Goal: Contribute content: Contribute content

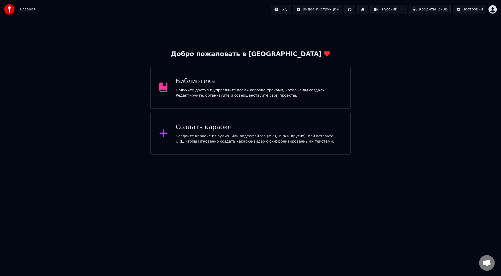
click at [191, 129] on div "Создать караоке" at bounding box center [259, 127] width 166 height 8
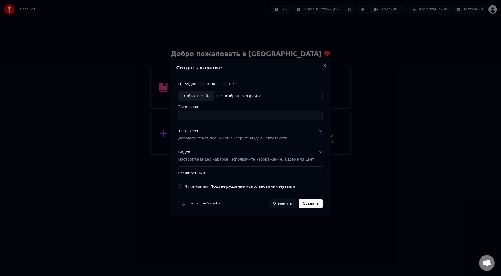
click at [201, 93] on div "Выбрать файл" at bounding box center [197, 95] width 36 height 9
type input "**********"
click at [312, 131] on button "Текст песни Добавьте текст песни или выберите модель автотекста" at bounding box center [250, 134] width 144 height 21
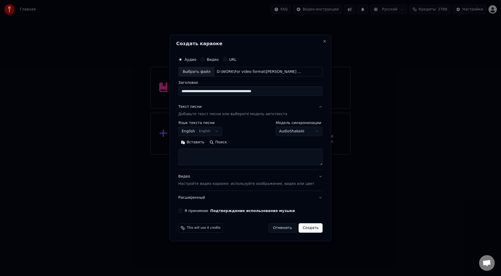
click at [198, 142] on button "Вставить" at bounding box center [192, 142] width 29 height 8
click at [245, 142] on button "Развернуть" at bounding box center [246, 142] width 33 height 8
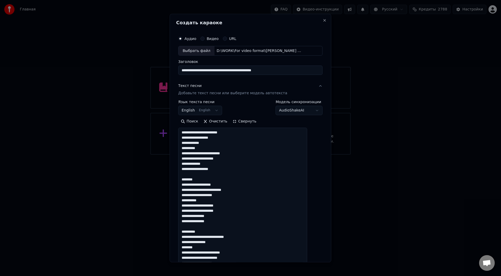
drag, startPoint x: 205, startPoint y: 180, endPoint x: 186, endPoint y: 177, distance: 19.2
click at [186, 177] on textarea "**********" at bounding box center [242, 203] width 129 height 150
click at [209, 231] on textarea "**********" at bounding box center [242, 203] width 129 height 150
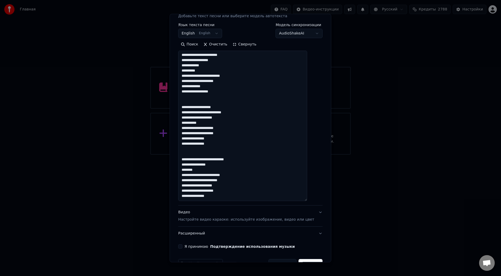
scroll to position [78, 0]
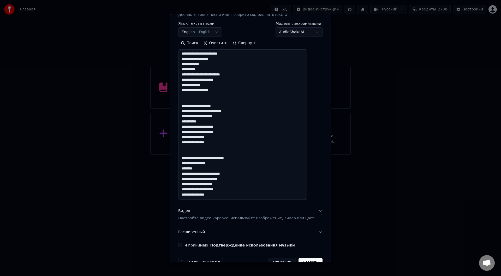
drag, startPoint x: 187, startPoint y: 105, endPoint x: 230, endPoint y: 143, distance: 57.0
click at [230, 143] on textarea "**********" at bounding box center [242, 125] width 129 height 150
click at [224, 194] on textarea "**********" at bounding box center [242, 125] width 129 height 150
paste textarea "**********"
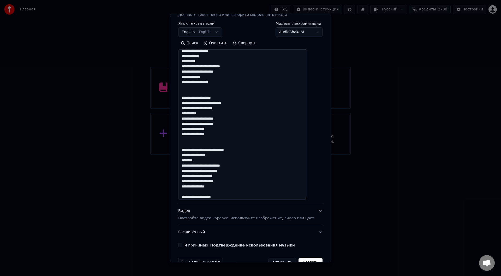
scroll to position [45, 0]
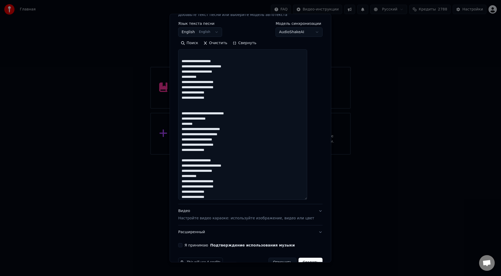
type textarea "**********"
click at [182, 244] on button "Я принимаю Подтверждение использования музыки" at bounding box center [180, 245] width 4 height 4
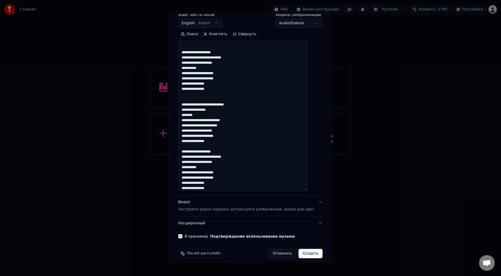
scroll to position [92, 0]
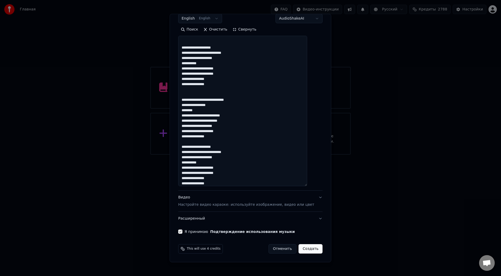
click at [306, 249] on button "Создать" at bounding box center [311, 248] width 24 height 9
select select "**"
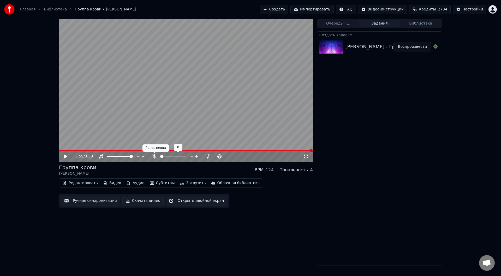
click at [155, 156] on icon at bounding box center [154, 156] width 5 height 4
click at [84, 202] on button "Ручная синхронизация" at bounding box center [90, 200] width 59 height 9
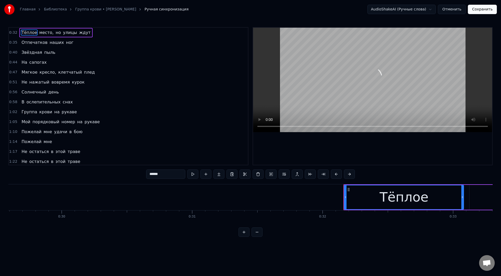
scroll to position [0, 4171]
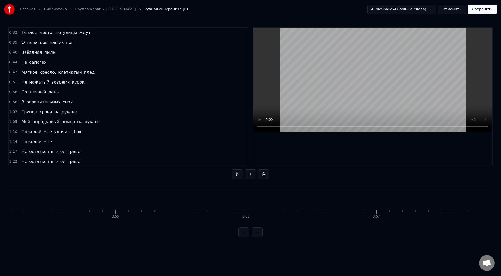
scroll to position [0, 30818]
click at [491, 10] on button "Сохранить" at bounding box center [482, 9] width 29 height 9
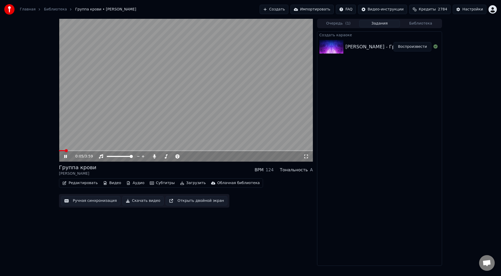
click at [99, 151] on span at bounding box center [186, 150] width 254 height 1
click at [65, 156] on icon at bounding box center [65, 156] width 3 height 3
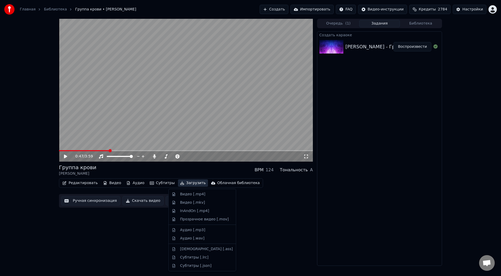
click at [178, 183] on button "Загрузить" at bounding box center [193, 182] width 30 height 7
click at [180, 193] on div "Видео [.mp4]" at bounding box center [192, 194] width 25 height 5
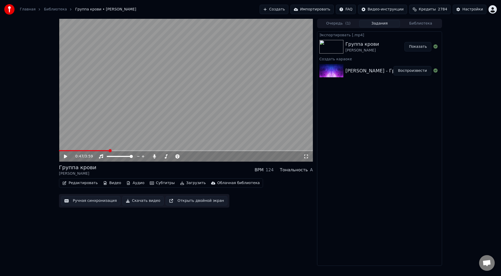
click at [420, 46] on button "Показать" at bounding box center [418, 46] width 27 height 9
click at [284, 8] on button "Создать" at bounding box center [274, 9] width 29 height 9
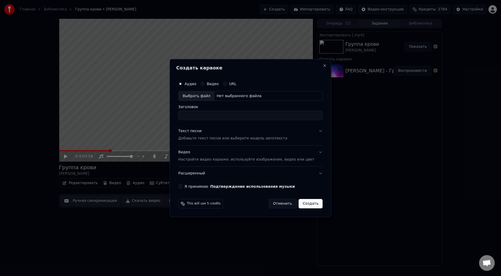
click at [200, 95] on div "Выбрать файл" at bounding box center [197, 95] width 36 height 9
type input "**********"
click at [312, 130] on button "Текст песни Добавьте текст песни или выберите модель автотекста" at bounding box center [250, 134] width 144 height 21
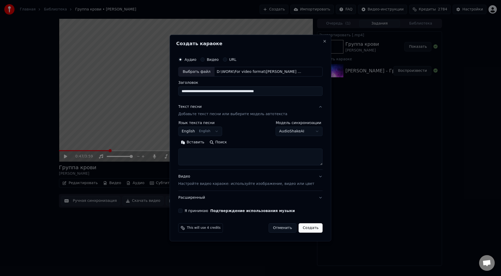
click at [199, 142] on button "Вставить" at bounding box center [192, 142] width 29 height 8
click at [248, 141] on button "Развернуть" at bounding box center [246, 142] width 33 height 8
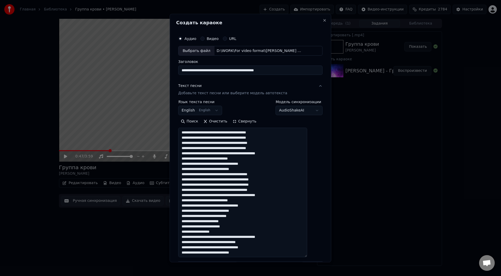
type textarea "**********"
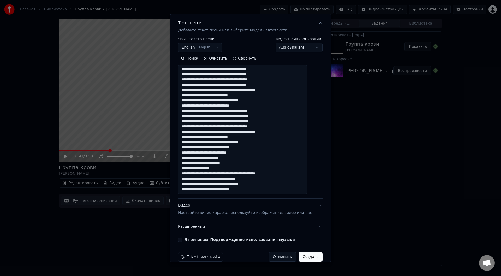
scroll to position [71, 0]
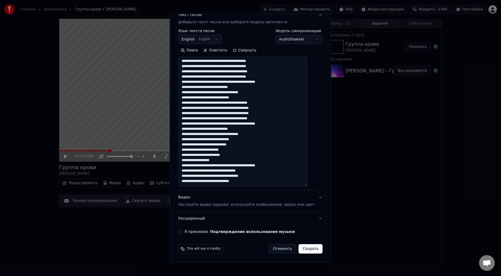
click at [182, 231] on button "Я принимаю Подтверждение использования музыки" at bounding box center [180, 232] width 4 height 4
click at [306, 250] on button "Создать" at bounding box center [311, 248] width 24 height 9
select select "**"
type textarea "**********"
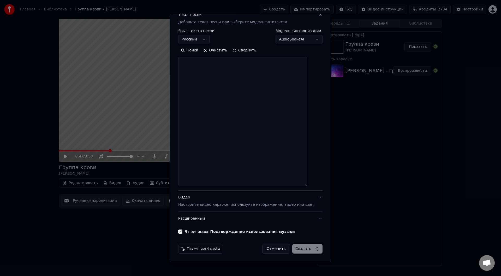
select select
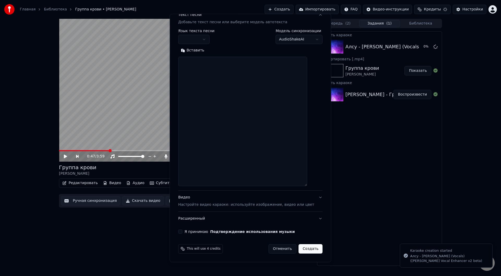
scroll to position [0, 0]
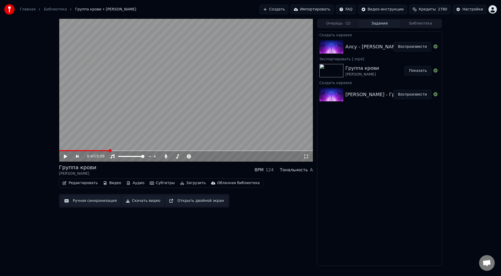
click at [413, 47] on button "Воспроизвести" at bounding box center [413, 46] width 38 height 9
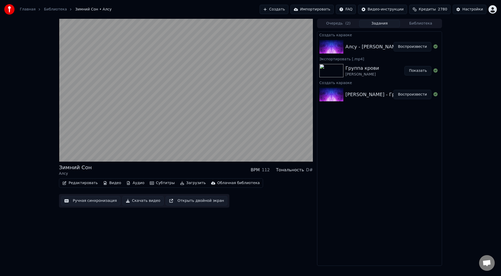
click at [80, 201] on button "Ручная синхронизация" at bounding box center [90, 200] width 59 height 9
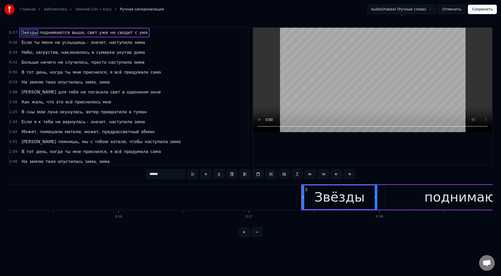
scroll to position [0, 2245]
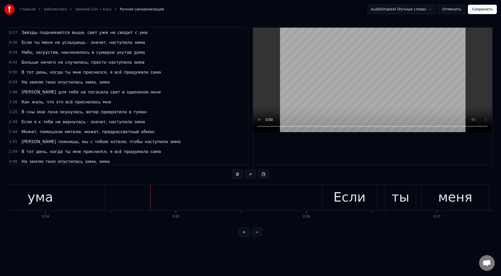
scroll to position [0, 3118]
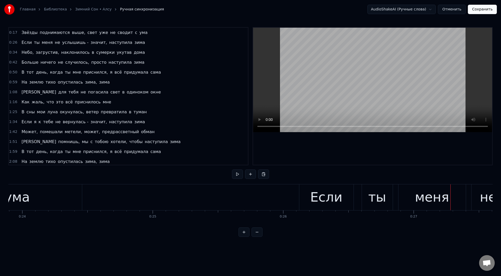
click at [302, 203] on div "Если" at bounding box center [326, 197] width 54 height 26
click at [234, 172] on button at bounding box center [237, 173] width 11 height 9
click at [308, 195] on div "Если" at bounding box center [326, 197] width 54 height 26
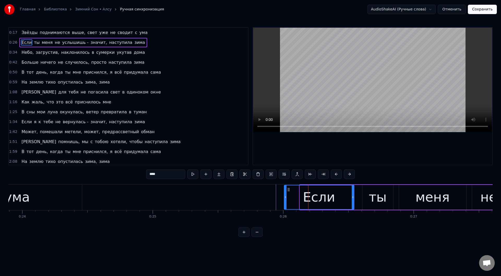
drag, startPoint x: 300, startPoint y: 198, endPoint x: 284, endPoint y: 198, distance: 15.7
click at [284, 198] on icon at bounding box center [285, 197] width 2 height 4
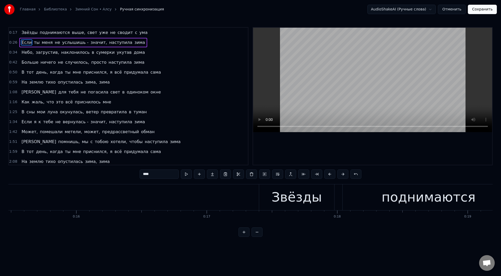
scroll to position [0, 2086]
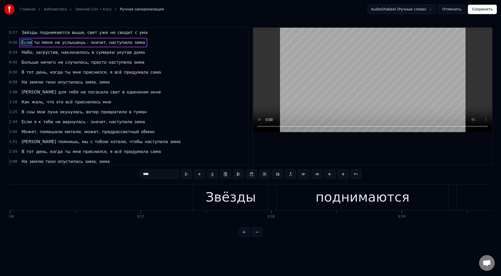
click at [208, 194] on div "Звёзды" at bounding box center [230, 197] width 75 height 26
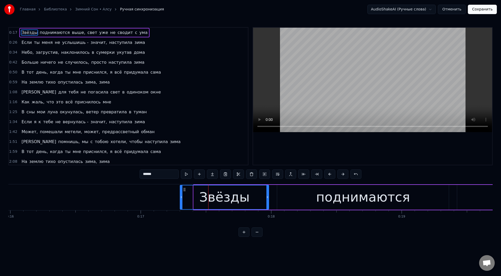
drag, startPoint x: 194, startPoint y: 198, endPoint x: 181, endPoint y: 197, distance: 13.6
click at [181, 197] on icon at bounding box center [181, 197] width 2 height 4
click at [188, 174] on button at bounding box center [186, 173] width 11 height 9
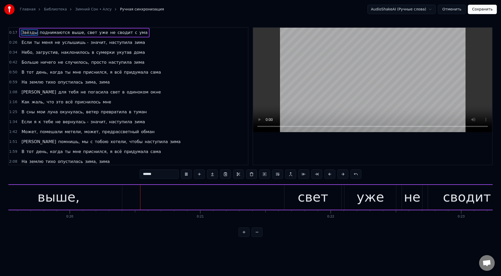
scroll to position [0, 2551]
click at [298, 202] on div "свет" at bounding box center [310, 197] width 57 height 25
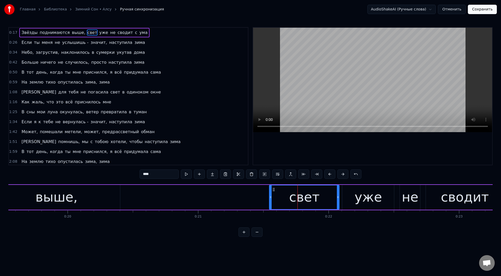
drag, startPoint x: 284, startPoint y: 199, endPoint x: 271, endPoint y: 198, distance: 13.1
click at [271, 198] on icon at bounding box center [271, 197] width 2 height 4
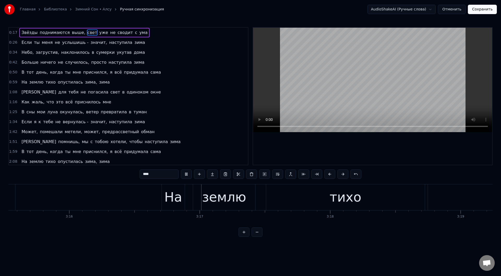
scroll to position [0, 25617]
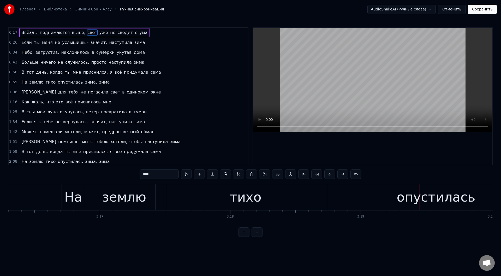
click at [281, 195] on div "тихо" at bounding box center [245, 197] width 159 height 26
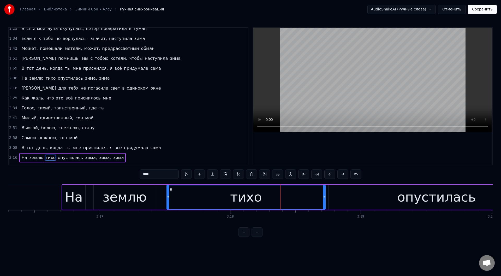
scroll to position [101, 0]
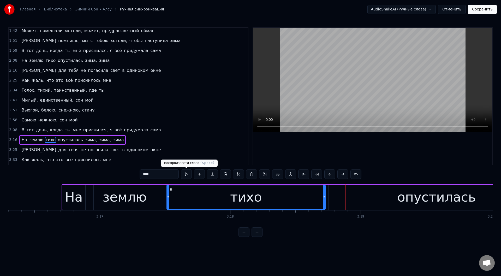
click at [185, 174] on button at bounding box center [186, 173] width 11 height 9
click at [245, 200] on div "тихо" at bounding box center [246, 197] width 32 height 20
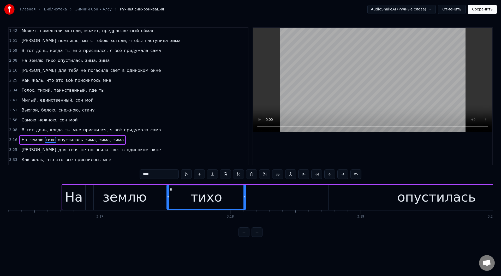
drag, startPoint x: 310, startPoint y: 197, endPoint x: 244, endPoint y: 195, distance: 65.3
click at [244, 195] on icon at bounding box center [245, 197] width 2 height 4
click at [401, 195] on div "опустилась" at bounding box center [437, 197] width 216 height 25
type input "**********"
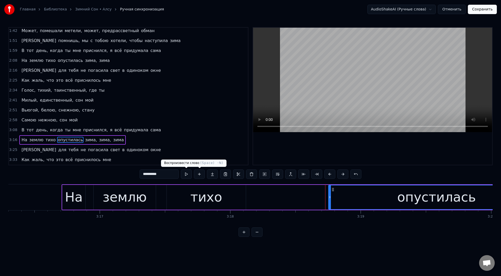
click at [188, 173] on button at bounding box center [186, 173] width 11 height 9
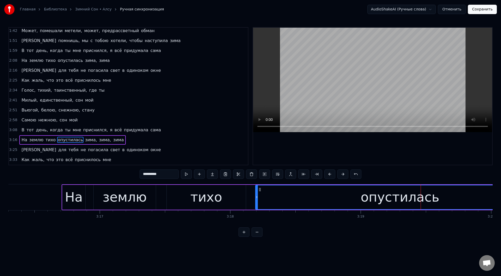
drag, startPoint x: 330, startPoint y: 199, endPoint x: 232, endPoint y: 192, distance: 98.6
click at [258, 197] on icon at bounding box center [257, 197] width 2 height 4
click at [188, 174] on button at bounding box center [186, 173] width 11 height 9
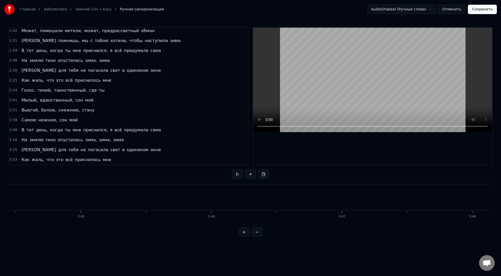
scroll to position [0, 29687]
click at [483, 11] on button "Сохранить" at bounding box center [482, 9] width 29 height 9
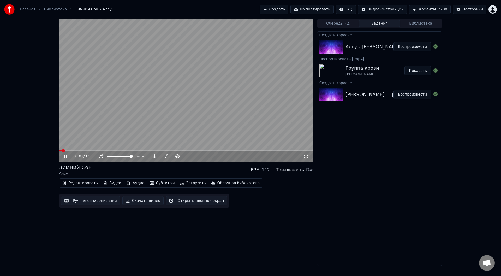
click at [78, 150] on span at bounding box center [186, 150] width 254 height 1
click at [65, 156] on icon at bounding box center [65, 156] width 3 height 3
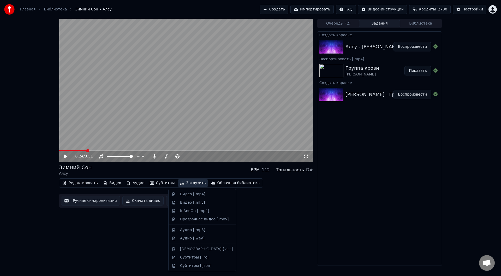
click at [180, 182] on button "Загрузить" at bounding box center [193, 182] width 30 height 7
click at [186, 194] on div "Видео [.mp4]" at bounding box center [192, 194] width 25 height 5
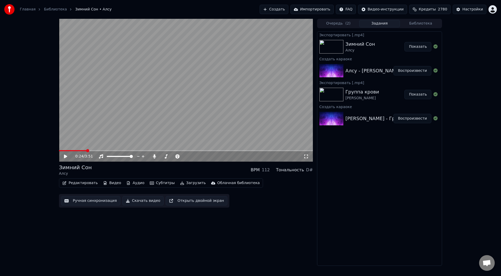
click at [416, 46] on button "Показать" at bounding box center [418, 46] width 27 height 9
click at [284, 9] on button "Создать" at bounding box center [274, 9] width 29 height 9
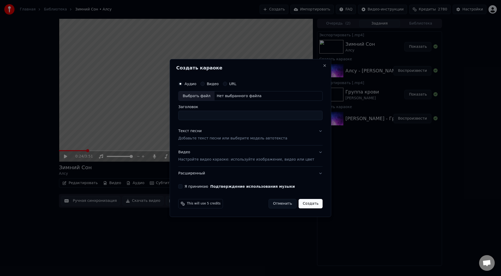
click at [203, 96] on div "Выбрать файл" at bounding box center [197, 95] width 36 height 9
type input "**********"
click at [313, 130] on button "Текст песни Добавьте текст песни или выберите модель автотекста" at bounding box center [250, 134] width 144 height 21
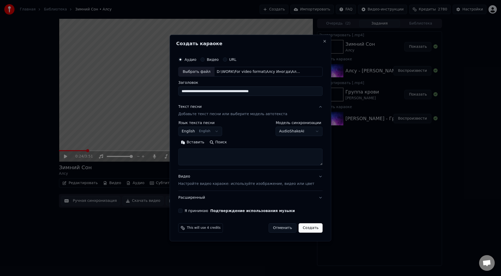
click at [198, 141] on button "Вставить" at bounding box center [192, 142] width 29 height 8
click at [251, 141] on button "Развернуть" at bounding box center [246, 142] width 33 height 8
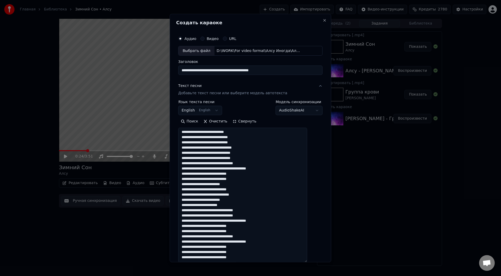
click at [199, 50] on div "Выбрать файл" at bounding box center [197, 50] width 36 height 9
type textarea "**********"
type input "**********"
type textarea "**********"
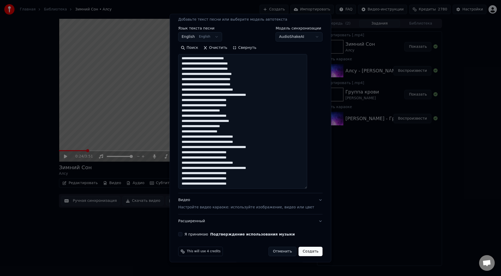
scroll to position [76, 0]
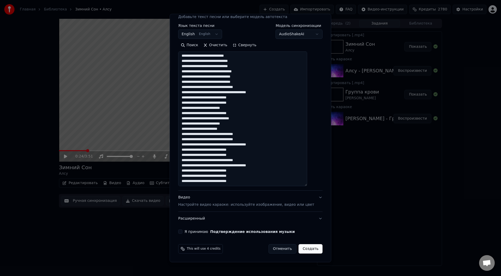
click at [182, 231] on button "Я принимаю Подтверждение использования музыки" at bounding box center [180, 232] width 4 height 4
click at [304, 249] on button "Создать" at bounding box center [311, 248] width 24 height 9
select select "**"
type textarea "**********"
select select
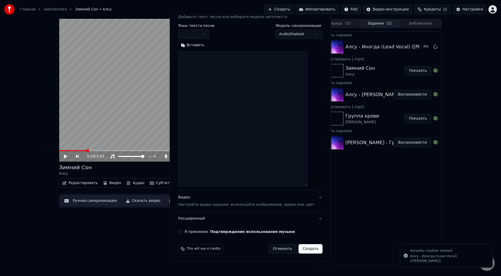
scroll to position [0, 0]
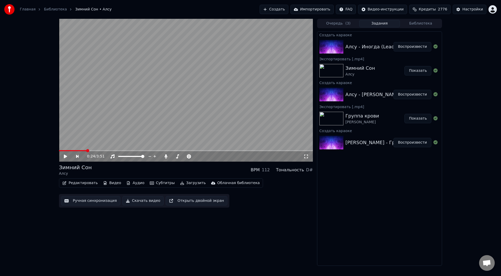
click at [419, 46] on button "Воспроизвести" at bounding box center [413, 46] width 38 height 9
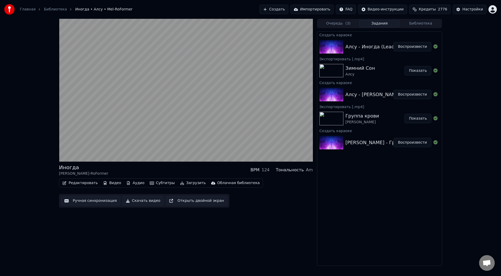
click at [81, 201] on button "Ручная синхронизация" at bounding box center [90, 200] width 59 height 9
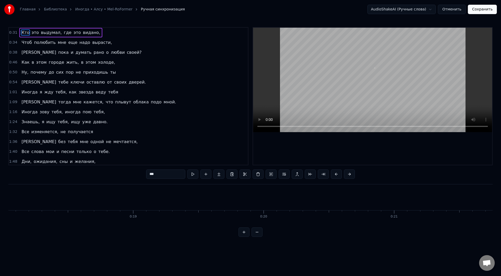
scroll to position [0, 4051]
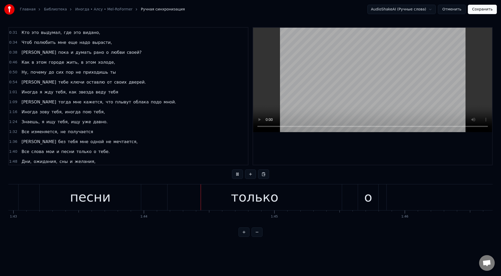
scroll to position [0, 13536]
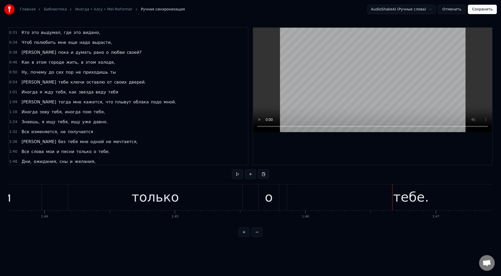
click at [210, 191] on div "только" at bounding box center [155, 197] width 174 height 26
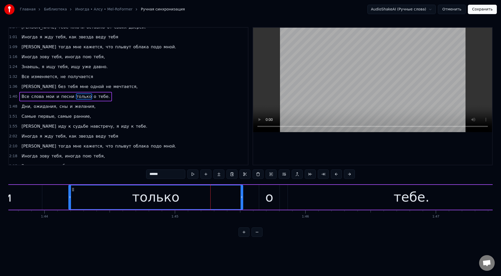
scroll to position [55, 0]
click at [195, 173] on button at bounding box center [192, 173] width 11 height 9
click at [202, 201] on div "только" at bounding box center [156, 197] width 174 height 24
drag, startPoint x: 242, startPoint y: 197, endPoint x: 188, endPoint y: 196, distance: 53.5
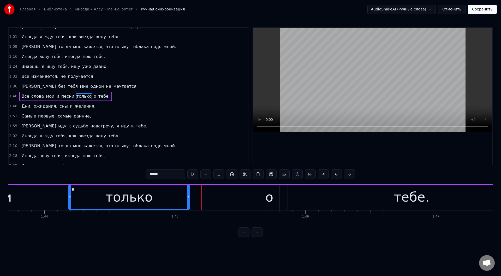
click at [188, 196] on icon at bounding box center [188, 197] width 2 height 4
click at [186, 172] on button at bounding box center [186, 173] width 11 height 9
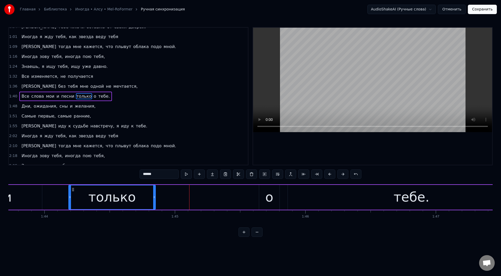
drag, startPoint x: 188, startPoint y: 196, endPoint x: 155, endPoint y: 195, distance: 34.0
click at [155, 195] on icon at bounding box center [154, 197] width 2 height 4
click at [264, 194] on div "о" at bounding box center [269, 197] width 20 height 25
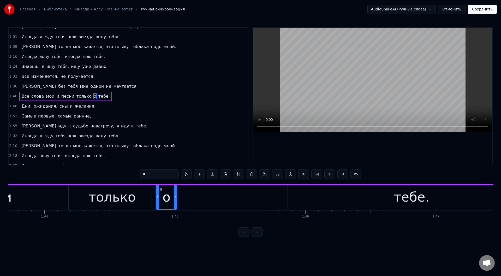
drag, startPoint x: 263, startPoint y: 188, endPoint x: 161, endPoint y: 189, distance: 102.8
click at [161, 189] on icon at bounding box center [161, 189] width 4 height 4
click at [187, 173] on button at bounding box center [186, 173] width 11 height 9
drag, startPoint x: 161, startPoint y: 188, endPoint x: 204, endPoint y: 195, distance: 44.0
click at [204, 195] on div "о" at bounding box center [210, 197] width 20 height 24
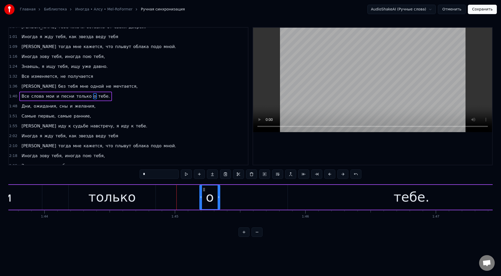
click at [136, 193] on div "только" at bounding box center [112, 197] width 87 height 25
type input "******"
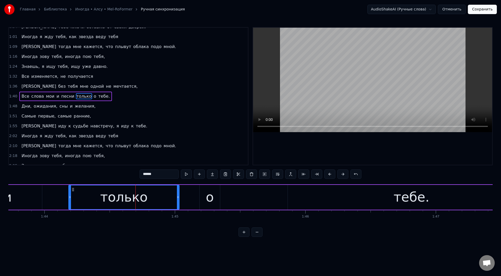
drag, startPoint x: 154, startPoint y: 195, endPoint x: 177, endPoint y: 196, distance: 23.2
click at [178, 197] on icon at bounding box center [178, 197] width 2 height 4
click at [185, 173] on button at bounding box center [186, 173] width 11 height 9
drag, startPoint x: 178, startPoint y: 197, endPoint x: 190, endPoint y: 200, distance: 12.5
click at [190, 200] on div at bounding box center [190, 197] width 2 height 24
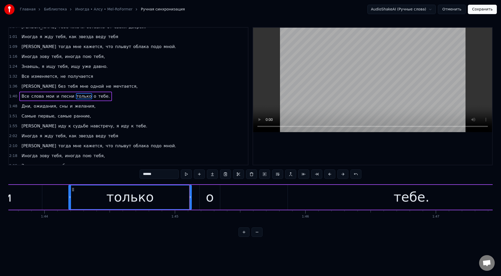
click at [234, 195] on div "Все слова мои и песни только о тебе." at bounding box center [42, 197] width 988 height 26
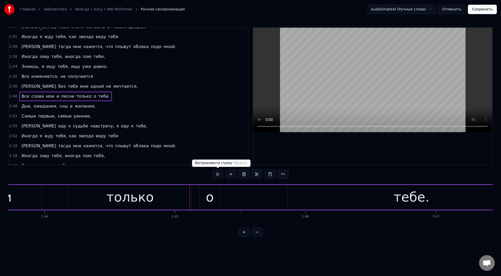
click at [218, 174] on button at bounding box center [217, 173] width 11 height 9
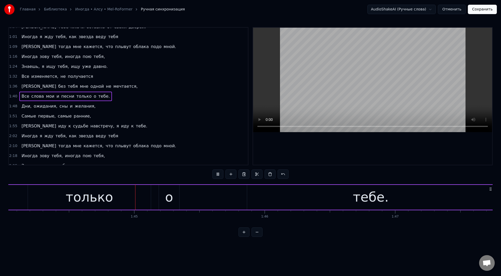
scroll to position [0, 13593]
click at [219, 174] on button at bounding box center [217, 173] width 11 height 9
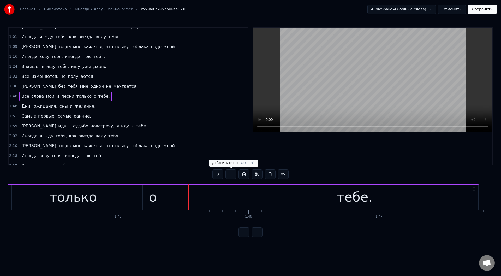
click at [251, 197] on div "тебе." at bounding box center [354, 197] width 247 height 25
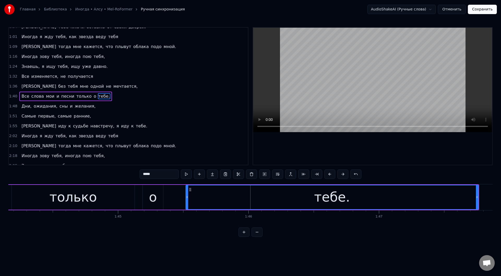
drag, startPoint x: 233, startPoint y: 195, endPoint x: 187, endPoint y: 195, distance: 45.2
click at [187, 195] on icon at bounding box center [187, 197] width 2 height 4
click at [36, 193] on div "только" at bounding box center [73, 197] width 123 height 25
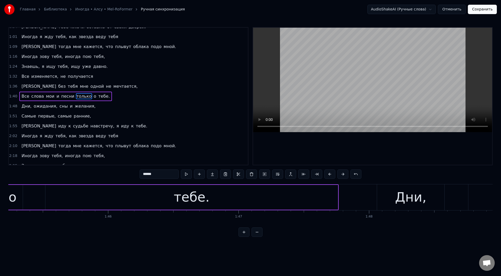
scroll to position [0, 13701]
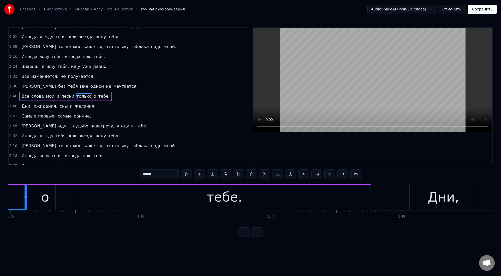
click at [140, 202] on div "тебе." at bounding box center [224, 197] width 293 height 25
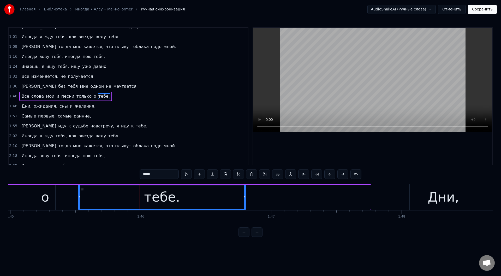
drag, startPoint x: 370, startPoint y: 197, endPoint x: 242, endPoint y: 195, distance: 128.4
click at [244, 197] on icon at bounding box center [245, 197] width 2 height 4
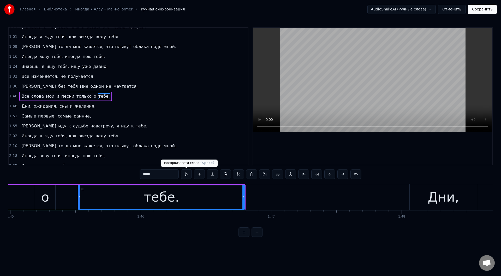
click at [188, 171] on button at bounding box center [186, 173] width 11 height 9
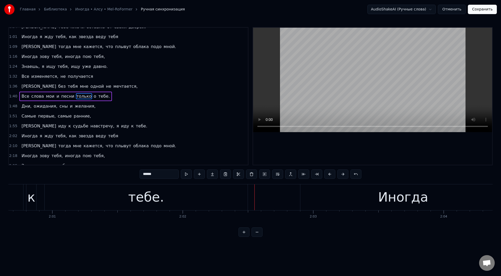
scroll to position [0, 15714]
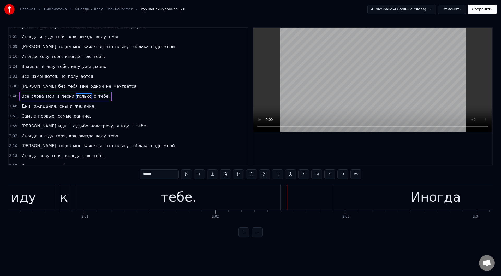
click at [171, 192] on div "тебе." at bounding box center [179, 197] width 36 height 20
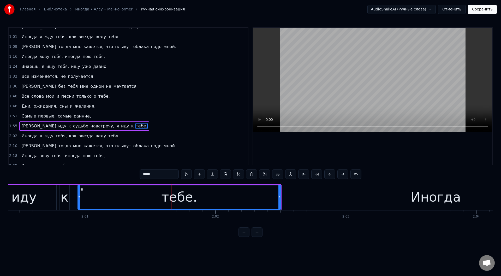
scroll to position [85, 0]
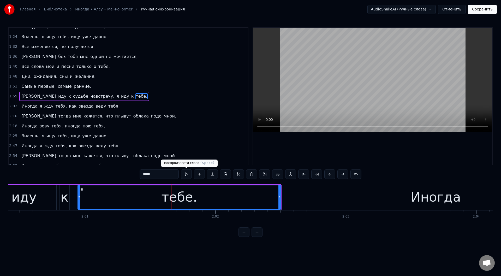
click at [185, 174] on button at bounding box center [186, 173] width 11 height 9
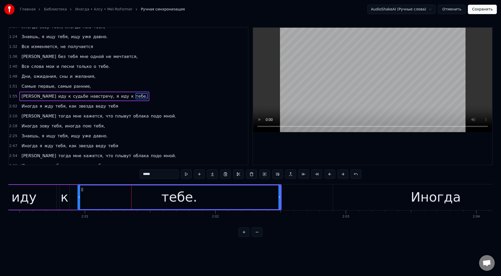
click at [185, 174] on button at bounding box center [186, 173] width 11 height 9
drag, startPoint x: 280, startPoint y: 197, endPoint x: 264, endPoint y: 197, distance: 15.9
click at [264, 197] on icon at bounding box center [264, 197] width 2 height 4
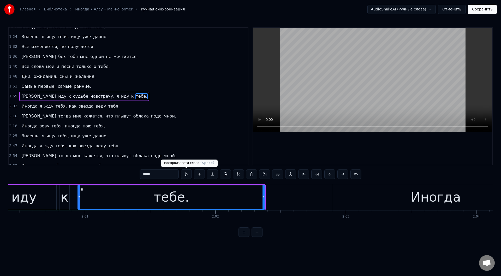
click at [188, 174] on button at bounding box center [186, 173] width 11 height 9
click at [34, 199] on div "иду" at bounding box center [23, 197] width 25 height 20
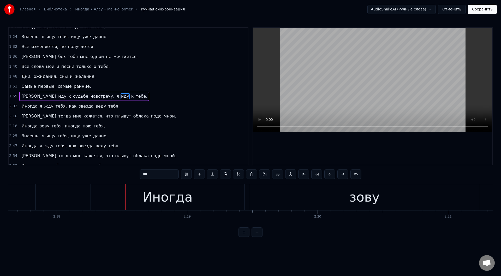
scroll to position [0, 17961]
click at [204, 191] on div "Иногда" at bounding box center [167, 197] width 153 height 26
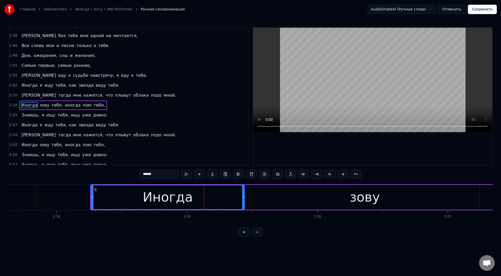
scroll to position [111, 0]
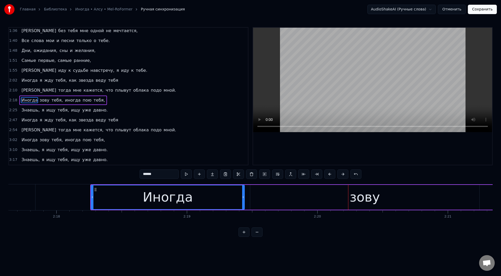
click at [114, 198] on div "Иногда" at bounding box center [167, 197] width 153 height 24
click at [186, 174] on button at bounding box center [186, 173] width 11 height 9
click at [264, 198] on div "зову" at bounding box center [364, 197] width 229 height 25
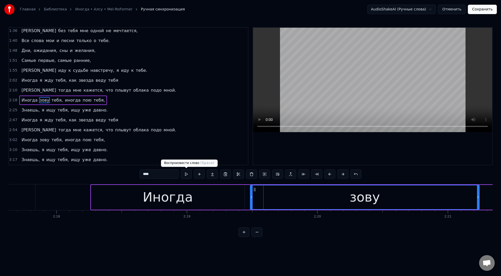
click at [185, 174] on button at bounding box center [186, 173] width 11 height 9
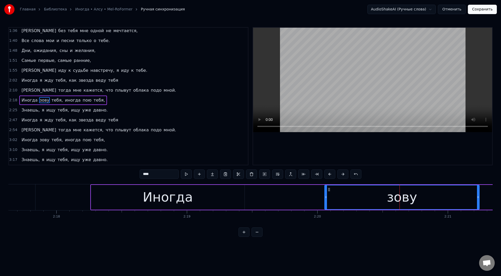
drag, startPoint x: 252, startPoint y: 197, endPoint x: 325, endPoint y: 201, distance: 73.5
click at [326, 202] on div at bounding box center [326, 197] width 2 height 24
click at [185, 173] on button at bounding box center [186, 173] width 11 height 9
drag, startPoint x: 325, startPoint y: 198, endPoint x: 347, endPoint y: 199, distance: 21.7
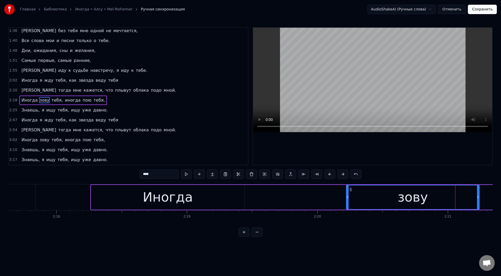
click at [347, 199] on icon at bounding box center [348, 197] width 2 height 4
click at [188, 174] on button at bounding box center [186, 173] width 11 height 9
click at [188, 173] on button at bounding box center [186, 173] width 11 height 9
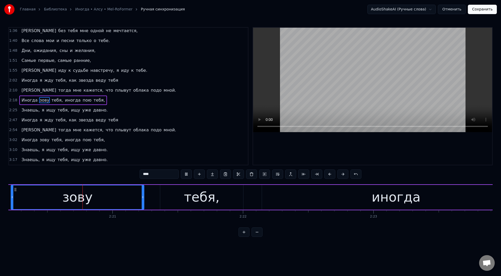
scroll to position [0, 18296]
click at [64, 198] on div "зову" at bounding box center [77, 197] width 133 height 24
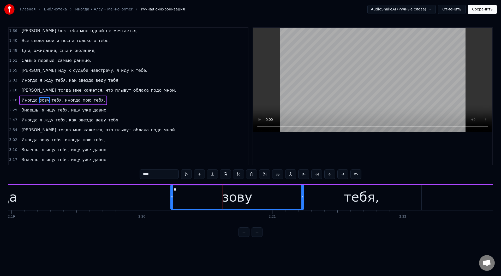
scroll to position [0, 17940]
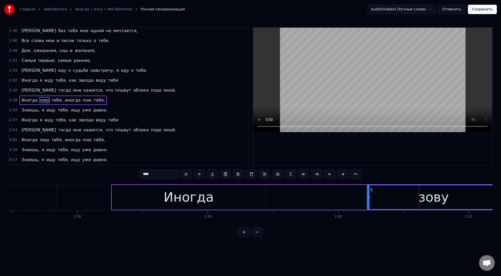
click at [229, 191] on div "Иногда" at bounding box center [188, 197] width 153 height 25
type input "******"
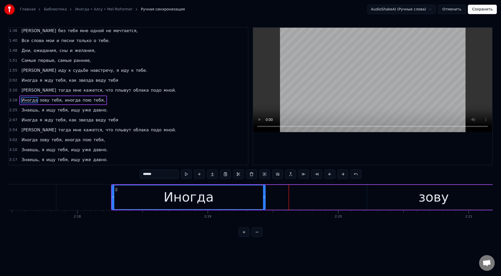
click at [131, 200] on div "Иногда" at bounding box center [188, 197] width 153 height 24
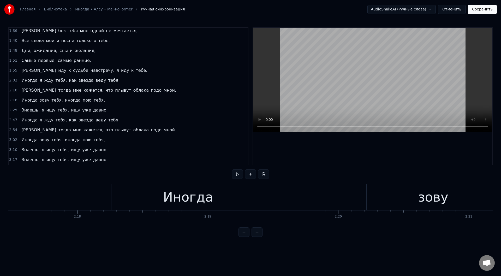
click at [138, 195] on div "Иногда" at bounding box center [187, 197] width 153 height 26
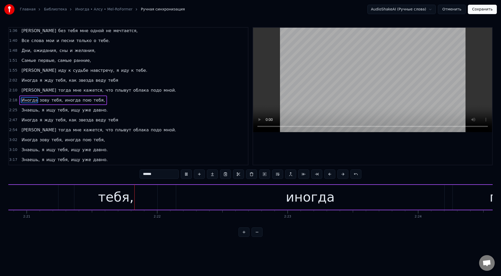
scroll to position [0, 18383]
click at [207, 197] on div "иногда" at bounding box center [309, 197] width 268 height 25
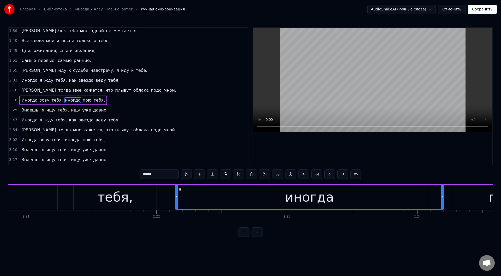
click at [87, 198] on div "тебя," at bounding box center [115, 197] width 83 height 25
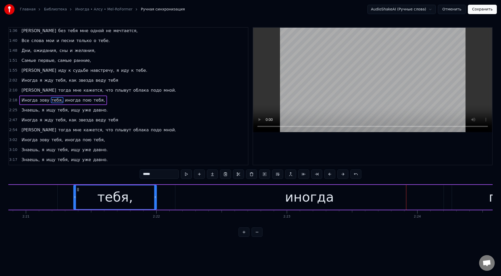
click at [263, 195] on div "иногда" at bounding box center [309, 197] width 268 height 25
type input "******"
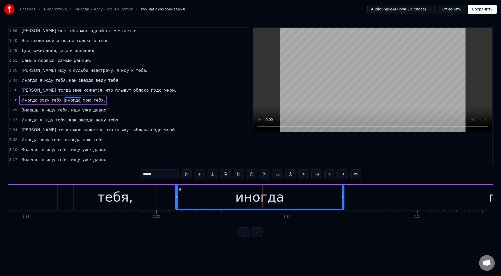
drag, startPoint x: 442, startPoint y: 196, endPoint x: 342, endPoint y: 192, distance: 99.8
click at [342, 192] on div at bounding box center [343, 197] width 2 height 24
click at [185, 172] on button at bounding box center [186, 173] width 11 height 9
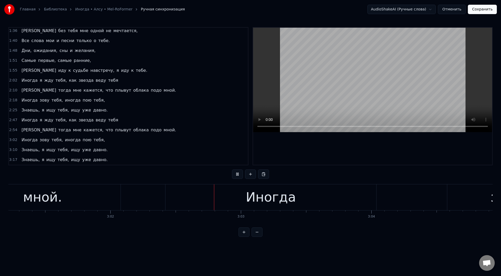
scroll to position [0, 23750]
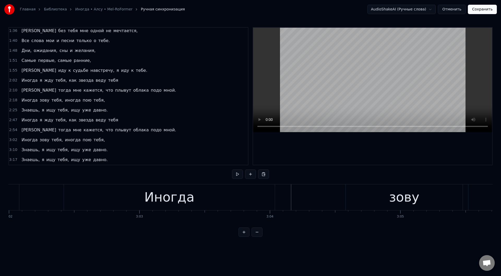
click at [205, 192] on div "Иногда" at bounding box center [169, 197] width 211 height 26
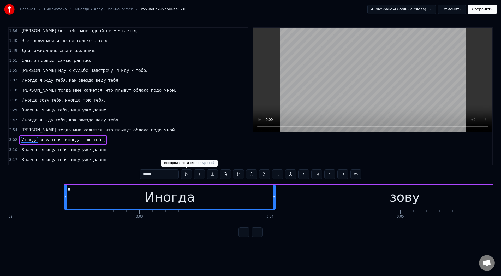
click at [185, 174] on button at bounding box center [186, 173] width 11 height 9
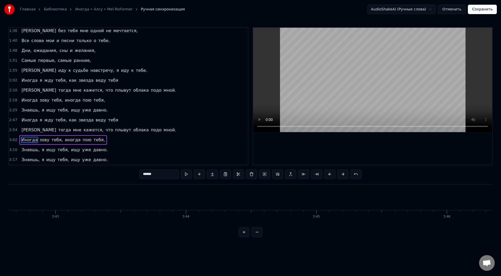
scroll to position [0, 29332]
click at [478, 9] on button "Сохранить" at bounding box center [482, 9] width 29 height 9
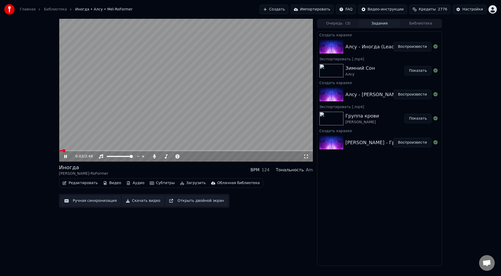
click at [87, 151] on span at bounding box center [186, 150] width 254 height 1
click at [107, 150] on span at bounding box center [186, 150] width 254 height 1
click at [64, 156] on icon at bounding box center [69, 156] width 12 height 4
click at [186, 183] on button "Загрузить" at bounding box center [193, 182] width 30 height 7
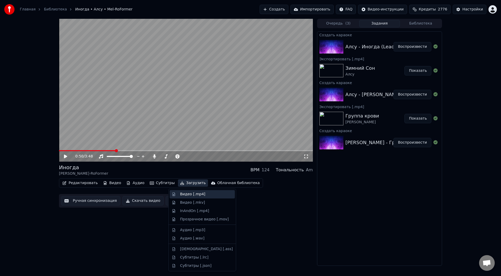
click at [186, 193] on div "Видео [.mp4]" at bounding box center [192, 194] width 25 height 5
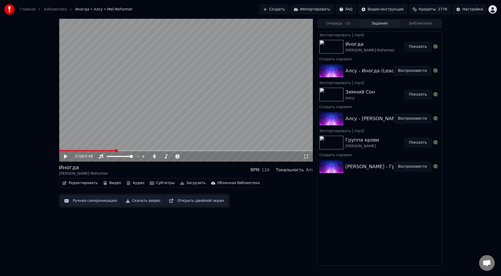
click at [418, 47] on button "Показать" at bounding box center [418, 46] width 27 height 9
click at [288, 8] on button "Создать" at bounding box center [274, 9] width 29 height 9
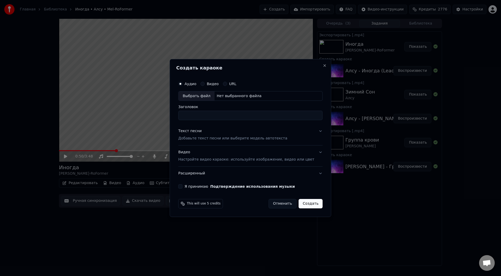
click at [197, 96] on div "Выбрать файл" at bounding box center [197, 95] width 36 height 9
type input "**********"
click at [313, 130] on button "Текст песни Добавьте текст песни или выберите модель автотекста" at bounding box center [250, 134] width 144 height 21
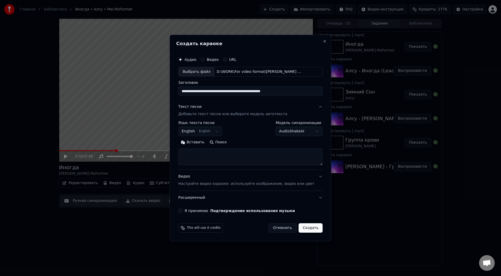
click at [195, 143] on button "Вставить" at bounding box center [192, 142] width 29 height 8
click at [253, 141] on button "Развернуть" at bounding box center [246, 142] width 33 height 8
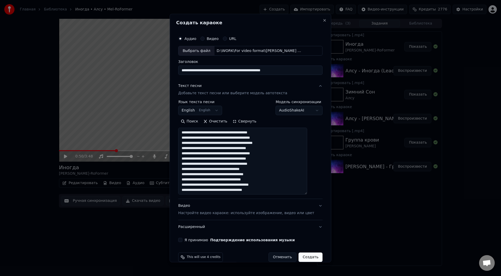
type textarea "**********"
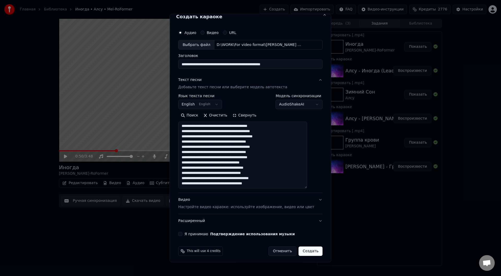
scroll to position [8, 0]
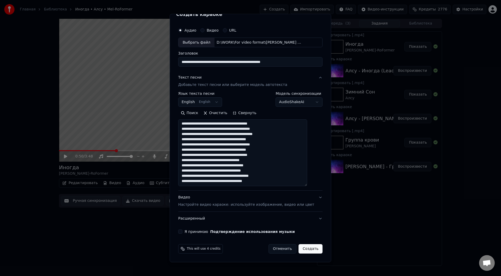
click at [182, 231] on button "Я принимаю Подтверждение использования музыки" at bounding box center [180, 232] width 4 height 4
click at [302, 247] on button "Создать" at bounding box center [311, 248] width 24 height 9
select select "**"
type textarea "**********"
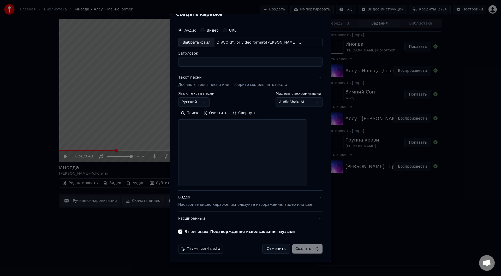
select select
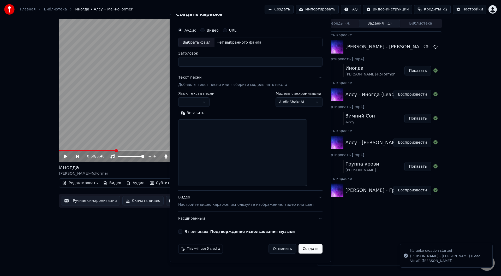
scroll to position [0, 0]
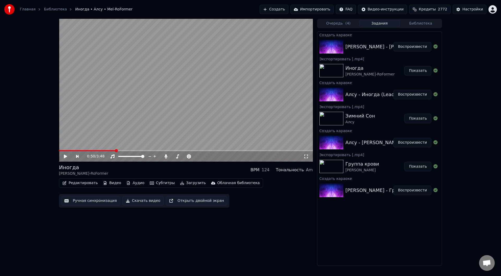
click at [415, 47] on button "Воспроизвести" at bounding box center [413, 46] width 38 height 9
click at [95, 200] on button "Ручная синхронизация" at bounding box center [90, 200] width 59 height 9
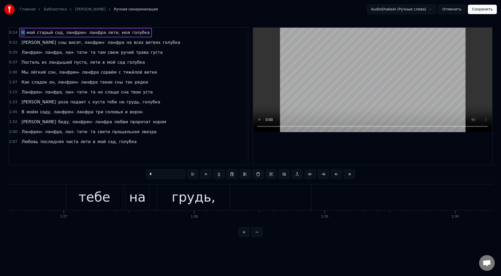
scroll to position [0, 11258]
type input "*******"
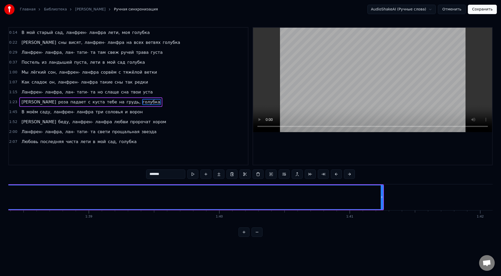
scroll to position [0, 12859]
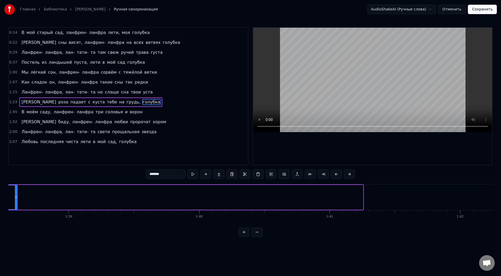
drag, startPoint x: 362, startPoint y: 199, endPoint x: 15, endPoint y: 204, distance: 346.6
click at [15, 204] on div at bounding box center [16, 197] width 2 height 24
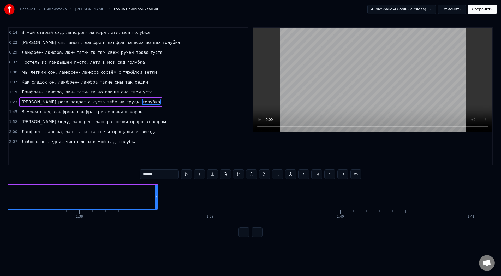
scroll to position [0, 12476]
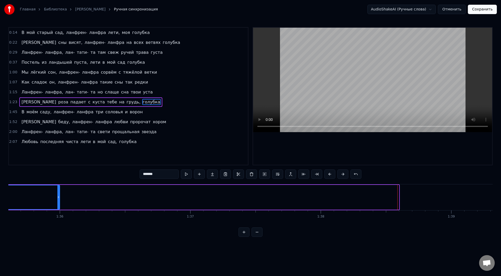
drag, startPoint x: 399, startPoint y: 199, endPoint x: 56, endPoint y: 200, distance: 343.0
click at [57, 200] on div at bounding box center [58, 197] width 2 height 24
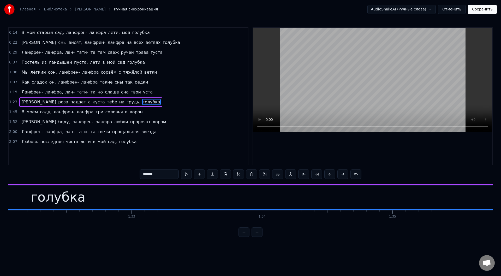
scroll to position [0, 12084]
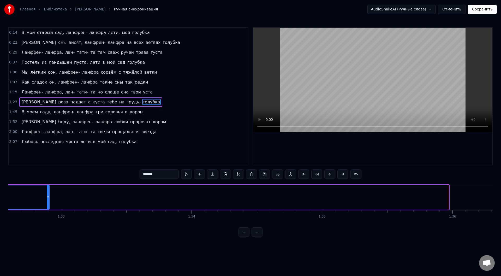
drag, startPoint x: 448, startPoint y: 197, endPoint x: 49, endPoint y: 196, distance: 399.1
click at [48, 196] on icon at bounding box center [48, 197] width 2 height 4
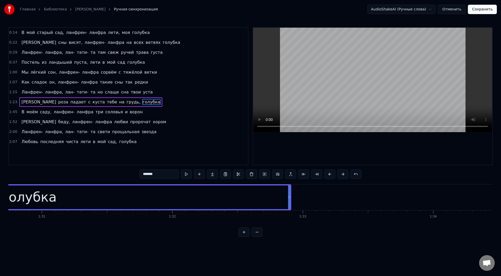
scroll to position [0, 11731]
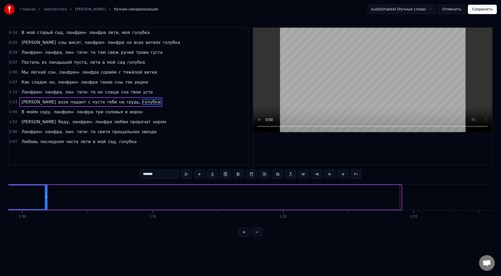
drag, startPoint x: 401, startPoint y: 195, endPoint x: 47, endPoint y: 201, distance: 354.2
click at [47, 201] on div at bounding box center [46, 197] width 2 height 24
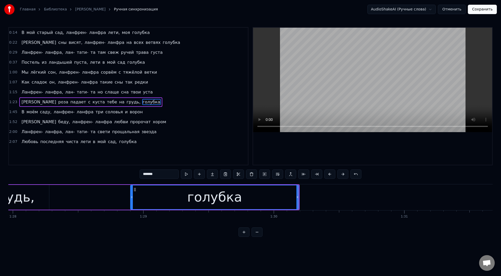
scroll to position [0, 11369]
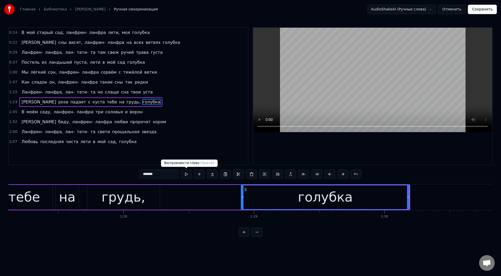
click at [187, 173] on button at bounding box center [186, 173] width 11 height 9
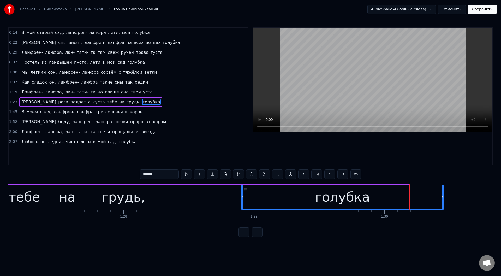
drag, startPoint x: 409, startPoint y: 201, endPoint x: 443, endPoint y: 203, distance: 34.5
click at [443, 203] on div at bounding box center [443, 197] width 2 height 24
click at [184, 173] on button at bounding box center [186, 173] width 11 height 9
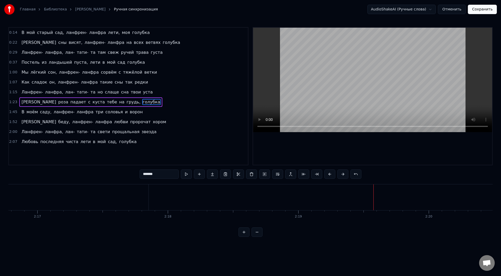
scroll to position [0, 17864]
click at [482, 9] on button "Сохранить" at bounding box center [482, 9] width 29 height 9
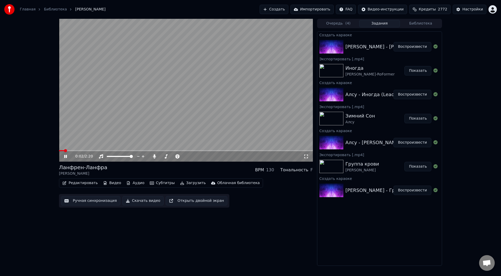
click at [85, 150] on span at bounding box center [186, 150] width 254 height 1
click at [66, 155] on icon at bounding box center [69, 156] width 12 height 4
click at [179, 183] on button "Загрузить" at bounding box center [193, 182] width 30 height 7
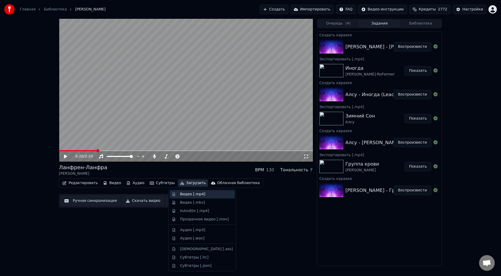
click at [182, 193] on div "Видео [.mp4]" at bounding box center [192, 194] width 25 height 5
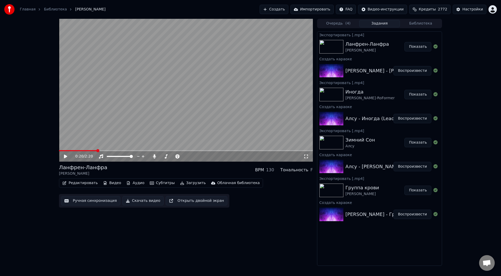
click at [421, 48] on button "Показать" at bounding box center [418, 46] width 27 height 9
click at [288, 8] on button "Создать" at bounding box center [274, 9] width 29 height 9
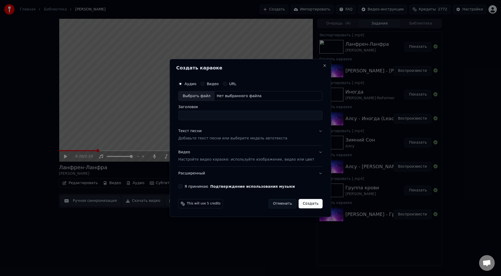
click at [199, 97] on div "Выбрать файл" at bounding box center [197, 95] width 36 height 9
type input "**********"
click at [312, 130] on button "Текст песни Добавьте текст песни или выберите модель автотекста" at bounding box center [250, 134] width 144 height 21
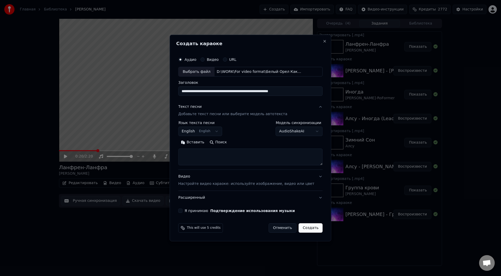
click at [201, 142] on button "Вставить" at bounding box center [192, 142] width 29 height 8
click at [248, 143] on button "Развернуть" at bounding box center [246, 142] width 33 height 8
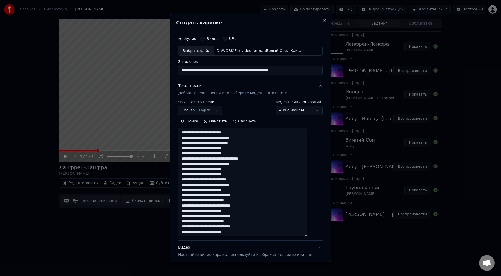
scroll to position [1, 0]
click at [228, 180] on textarea "**********" at bounding box center [242, 182] width 129 height 109
click at [229, 179] on textarea "**********" at bounding box center [242, 182] width 129 height 109
drag, startPoint x: 207, startPoint y: 195, endPoint x: 210, endPoint y: 195, distance: 3.1
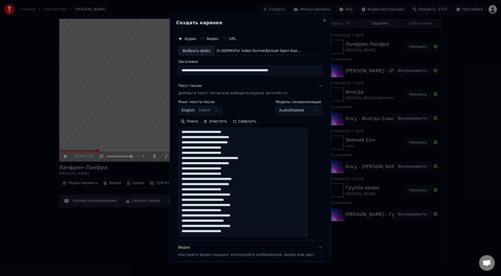
click at [207, 195] on textarea "**********" at bounding box center [242, 182] width 129 height 109
drag, startPoint x: 248, startPoint y: 200, endPoint x: 258, endPoint y: 201, distance: 9.9
click at [248, 200] on textarea "**********" at bounding box center [242, 182] width 129 height 109
click at [245, 200] on textarea "**********" at bounding box center [242, 182] width 129 height 109
click at [244, 221] on textarea "**********" at bounding box center [242, 182] width 129 height 109
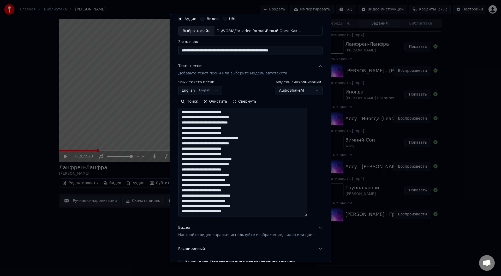
scroll to position [50, 0]
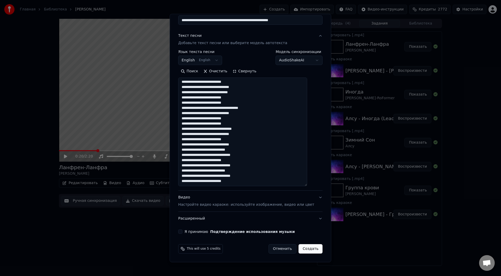
drag, startPoint x: 246, startPoint y: 181, endPoint x: 185, endPoint y: 181, distance: 61.1
click at [185, 181] on textarea "**********" at bounding box center [242, 132] width 129 height 109
click at [247, 182] on textarea "**********" at bounding box center [242, 132] width 129 height 109
paste textarea "**********"
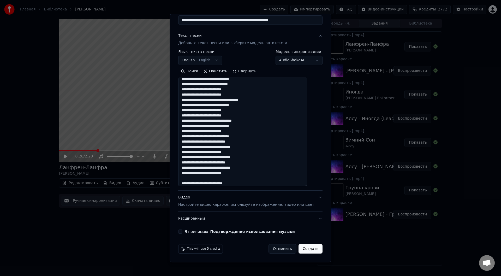
scroll to position [14, 0]
paste textarea "**********"
type textarea "**********"
click at [182, 231] on button "Я принимаю Подтверждение использования музыки" at bounding box center [180, 232] width 4 height 4
click at [300, 248] on button "Создать" at bounding box center [311, 248] width 24 height 9
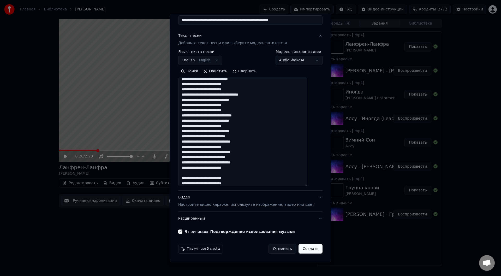
select select "**"
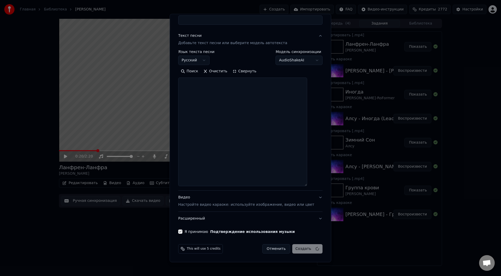
select select
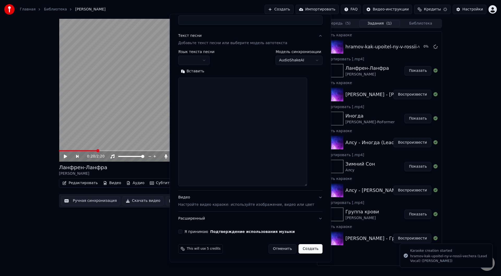
scroll to position [0, 0]
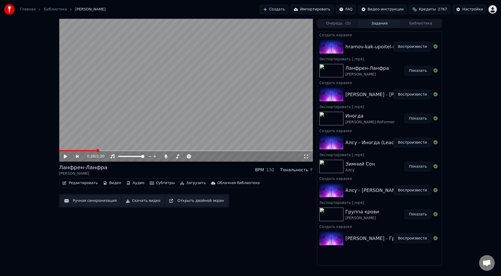
click at [412, 49] on button "Воспроизвести" at bounding box center [413, 46] width 38 height 9
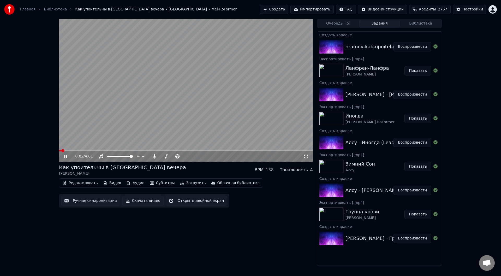
click at [88, 200] on button "Ручная синхронизация" at bounding box center [90, 200] width 59 height 9
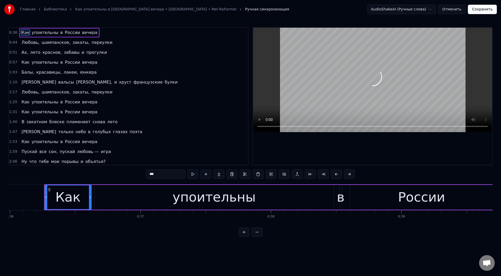
scroll to position [0, 4706]
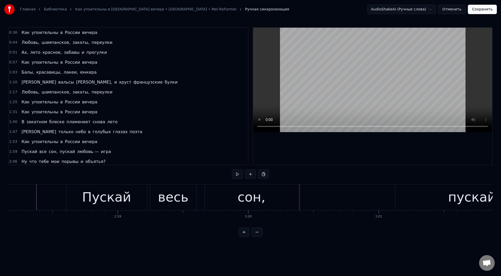
scroll to position [0, 23181]
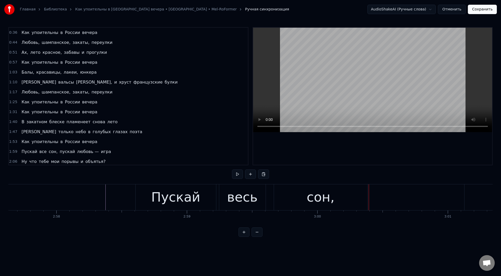
click at [240, 202] on div "весь" at bounding box center [242, 197] width 31 height 20
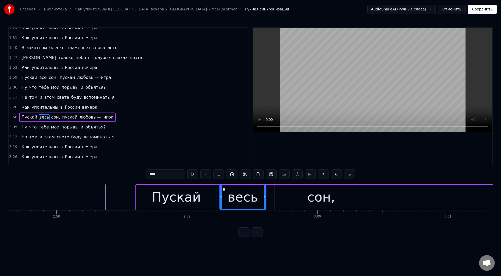
scroll to position [81, 0]
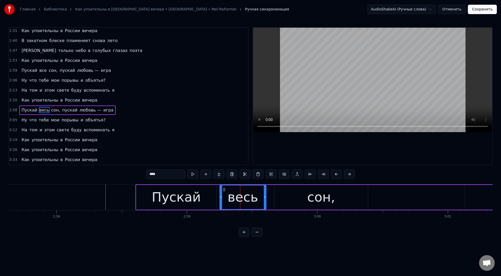
click at [157, 175] on input "****" at bounding box center [165, 173] width 39 height 9
type input "***"
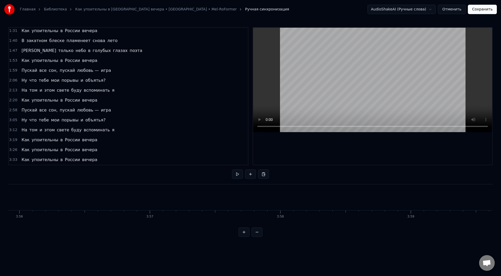
scroll to position [0, 31011]
click at [480, 8] on button "Сохранить" at bounding box center [482, 9] width 29 height 9
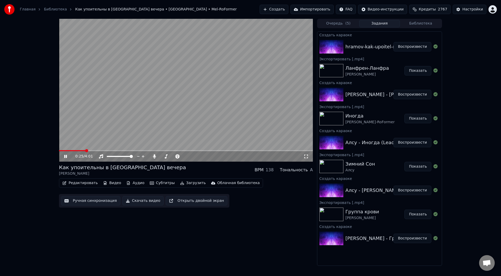
click at [85, 150] on span at bounding box center [186, 150] width 254 height 1
click at [101, 151] on span at bounding box center [186, 150] width 254 height 1
click at [65, 156] on icon at bounding box center [65, 156] width 3 height 3
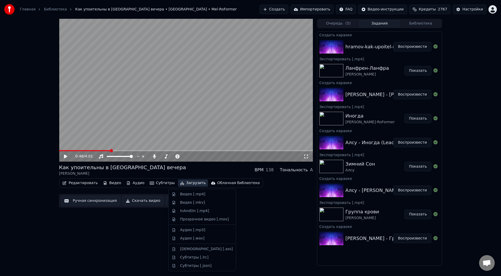
click at [180, 183] on button "Загрузить" at bounding box center [193, 182] width 30 height 7
click at [184, 195] on div "Видео [.mp4]" at bounding box center [192, 194] width 25 height 5
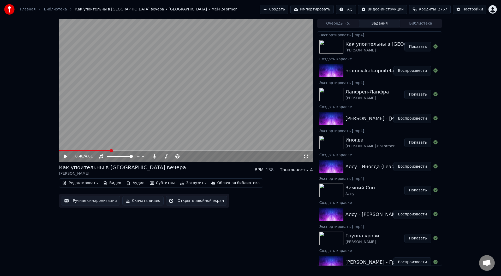
click at [411, 48] on button "Показать" at bounding box center [418, 46] width 27 height 9
click at [288, 9] on button "Создать" at bounding box center [274, 9] width 29 height 9
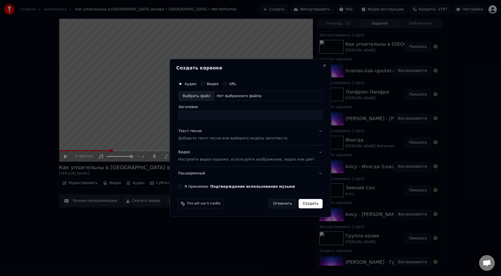
click at [200, 95] on div "Выбрать файл" at bounding box center [197, 95] width 36 height 9
type input "**********"
click at [313, 130] on button "Текст песни Добавьте текст песни или выберите модель автотекста" at bounding box center [250, 134] width 144 height 21
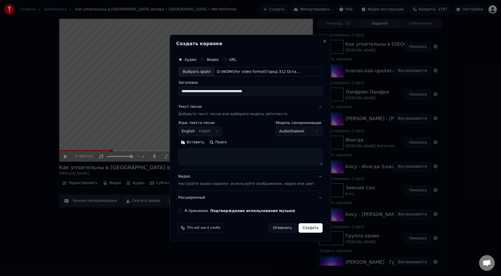
click at [201, 141] on button "Вставить" at bounding box center [192, 142] width 29 height 8
click at [250, 142] on button "Развернуть" at bounding box center [246, 142] width 33 height 8
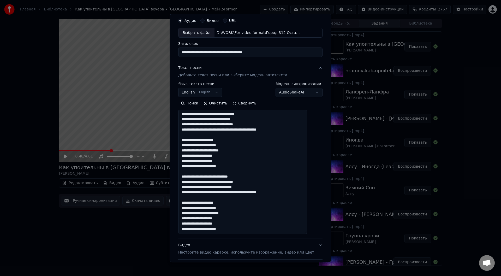
scroll to position [26, 0]
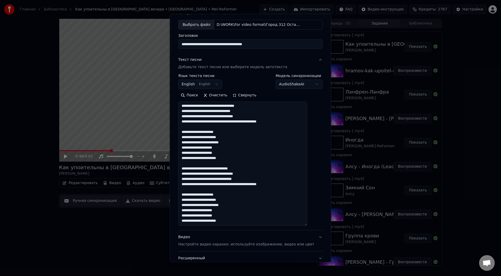
drag, startPoint x: 234, startPoint y: 221, endPoint x: 220, endPoint y: 221, distance: 13.3
click at [220, 221] on textarea "**********" at bounding box center [242, 164] width 129 height 124
drag, startPoint x: 233, startPoint y: 222, endPoint x: 236, endPoint y: 221, distance: 3.2
click at [233, 222] on textarea "**********" at bounding box center [242, 164] width 129 height 124
click at [234, 221] on textarea "**********" at bounding box center [242, 164] width 129 height 124
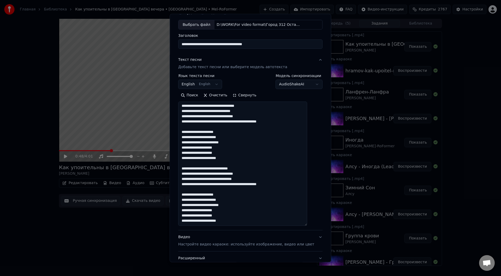
drag, startPoint x: 234, startPoint y: 221, endPoint x: 221, endPoint y: 221, distance: 13.1
click at [221, 221] on textarea "**********" at bounding box center [242, 164] width 129 height 124
click at [239, 220] on textarea "**********" at bounding box center [242, 164] width 129 height 124
paste textarea "*******"
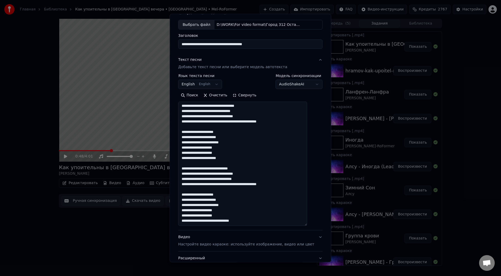
drag, startPoint x: 187, startPoint y: 185, endPoint x: 232, endPoint y: 213, distance: 53.3
click at [232, 213] on textarea "**********" at bounding box center [242, 164] width 129 height 124
click at [256, 216] on textarea "**********" at bounding box center [242, 164] width 129 height 124
paste textarea "**********"
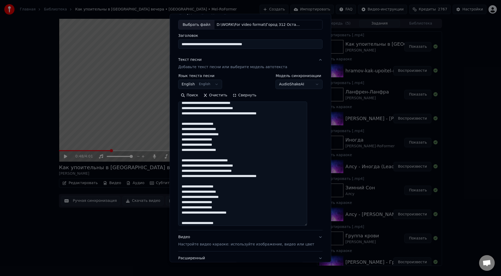
scroll to position [35, 0]
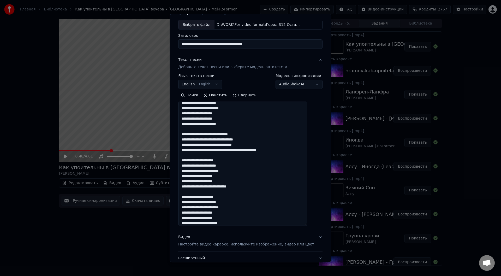
click at [250, 188] on textarea "**********" at bounding box center [242, 164] width 129 height 124
drag, startPoint x: 235, startPoint y: 187, endPoint x: 246, endPoint y: 188, distance: 11.3
click at [246, 188] on textarea "**********" at bounding box center [242, 164] width 129 height 124
click at [187, 198] on textarea "**********" at bounding box center [242, 164] width 129 height 124
paste textarea "******"
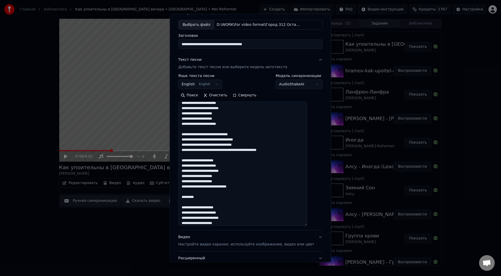
click at [251, 187] on textarea "**********" at bounding box center [242, 164] width 129 height 124
click at [233, 188] on textarea "**********" at bounding box center [242, 164] width 129 height 124
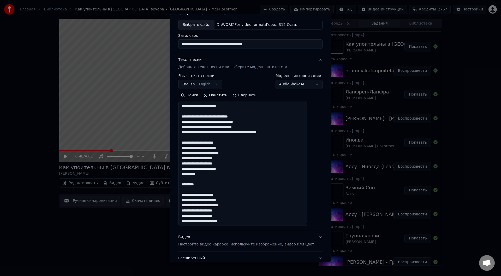
scroll to position [58, 0]
click at [188, 169] on textarea "**********" at bounding box center [242, 164] width 129 height 124
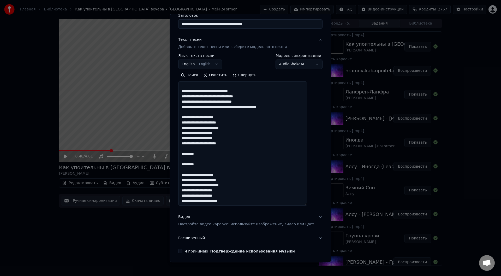
scroll to position [66, 0]
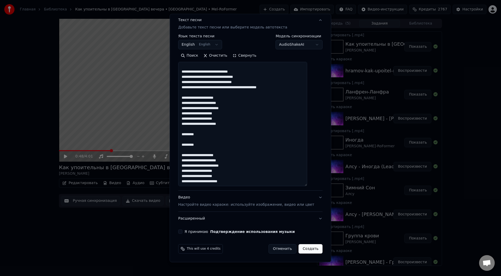
type textarea "**********"
click at [182, 231] on button "Я принимаю Подтверждение использования музыки" at bounding box center [180, 232] width 4 height 4
click at [302, 248] on button "Создать" at bounding box center [311, 248] width 24 height 9
select select "**"
select select
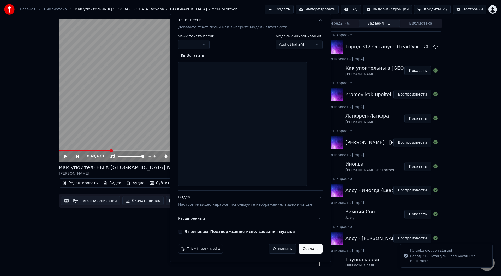
scroll to position [0, 0]
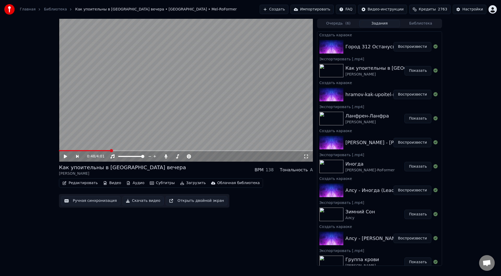
click at [415, 46] on button "Воспроизвести" at bounding box center [413, 46] width 38 height 9
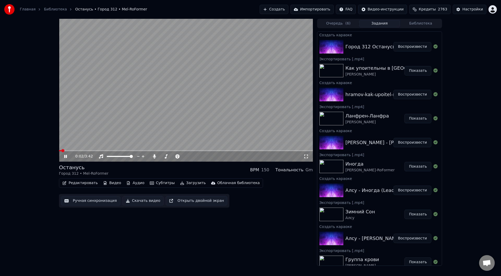
click at [78, 201] on button "Ручная синхронизация" at bounding box center [90, 200] width 59 height 9
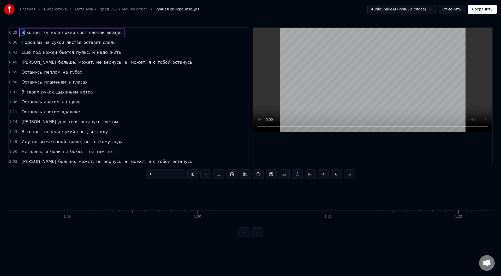
scroll to position [0, 10263]
type input "******"
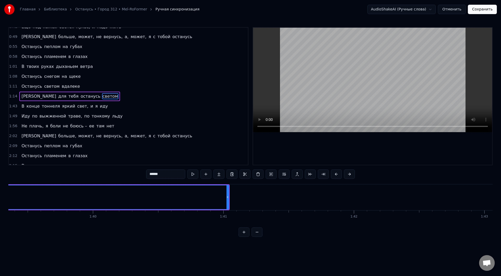
scroll to position [0, 13029]
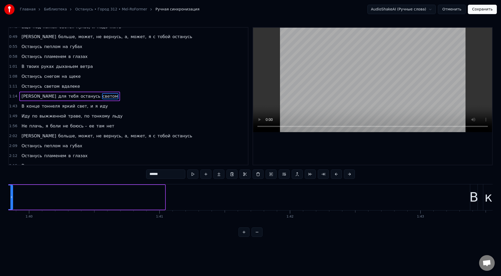
drag, startPoint x: 164, startPoint y: 199, endPoint x: 10, endPoint y: 197, distance: 154.8
click at [10, 197] on div at bounding box center [11, 197] width 2 height 24
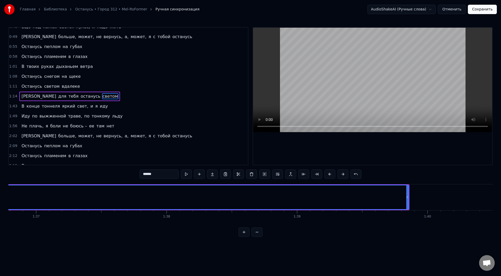
scroll to position [0, 12599]
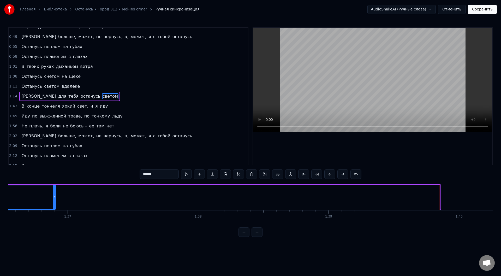
drag, startPoint x: 440, startPoint y: 197, endPoint x: 55, endPoint y: 199, distance: 384.7
click at [55, 199] on icon at bounding box center [54, 197] width 2 height 4
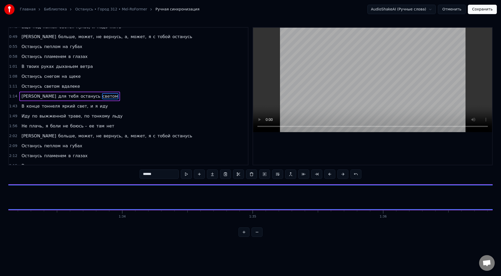
scroll to position [0, 12217]
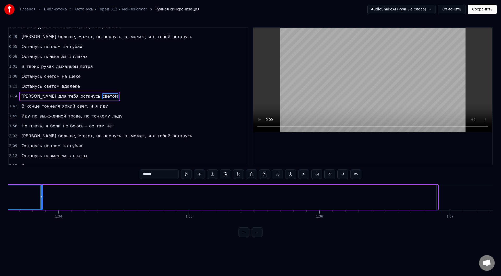
drag, startPoint x: 437, startPoint y: 198, endPoint x: 34, endPoint y: 211, distance: 403.4
click at [34, 211] on div "В конце тоннеля яркий свет слепой звезды Подошвы на сухой листве оставят следы …" at bounding box center [250, 203] width 484 height 39
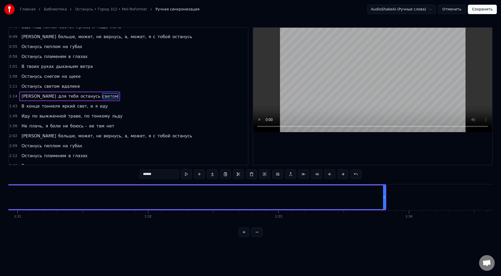
scroll to position [0, 11787]
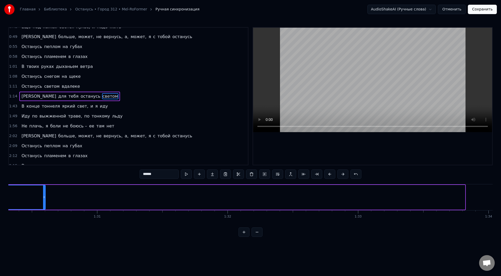
drag, startPoint x: 464, startPoint y: 197, endPoint x: 42, endPoint y: 197, distance: 421.8
click at [43, 198] on icon at bounding box center [44, 197] width 2 height 4
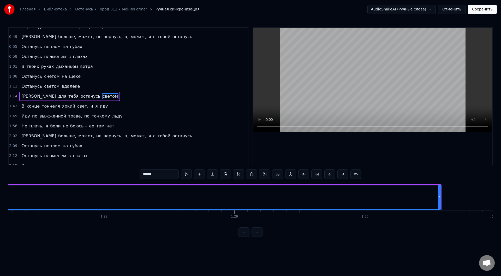
scroll to position [0, 11389]
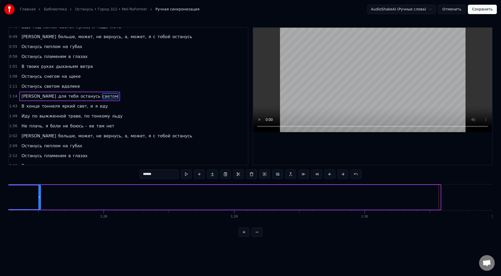
drag, startPoint x: 440, startPoint y: 197, endPoint x: 40, endPoint y: 194, distance: 399.9
click at [40, 194] on div at bounding box center [39, 197] width 2 height 24
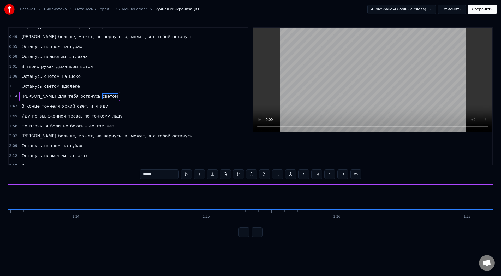
scroll to position [0, 10942]
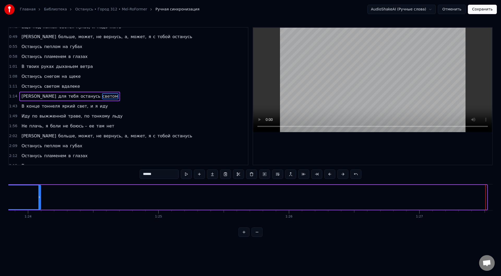
drag, startPoint x: 486, startPoint y: 196, endPoint x: 40, endPoint y: 198, distance: 446.3
click at [40, 198] on icon at bounding box center [39, 197] width 2 height 4
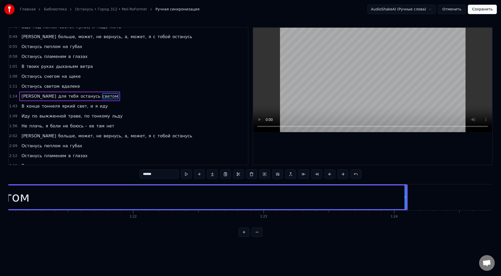
scroll to position [0, 10512]
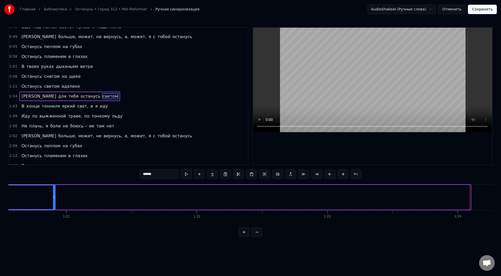
drag, startPoint x: 470, startPoint y: 197, endPoint x: 53, endPoint y: 192, distance: 416.8
click at [53, 192] on div at bounding box center [54, 197] width 2 height 24
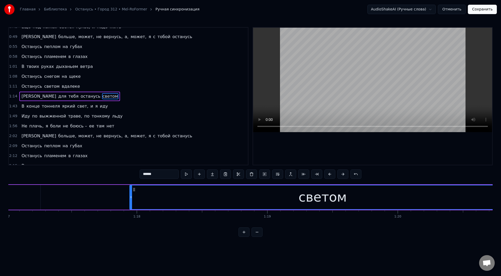
scroll to position [0, 10210]
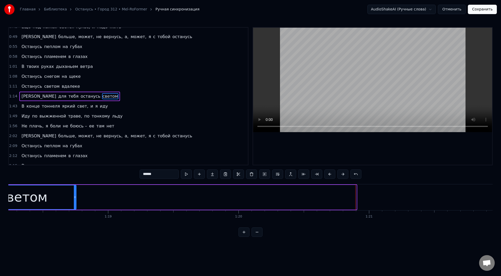
drag, startPoint x: 356, startPoint y: 197, endPoint x: 75, endPoint y: 210, distance: 280.6
click at [75, 210] on div "В конце тоннеля яркий свет слепой звезды Подошвы на сухой листве оставят следы …" at bounding box center [250, 203] width 484 height 39
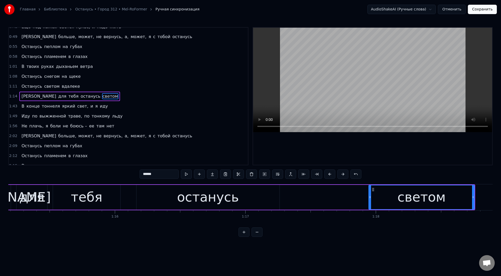
scroll to position [0, 9812]
click at [186, 173] on button at bounding box center [186, 173] width 11 height 9
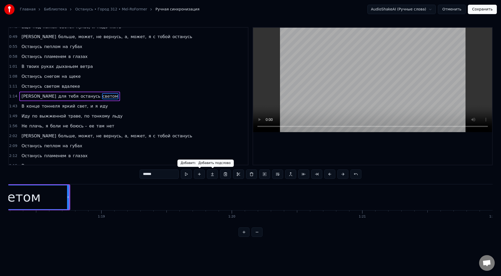
scroll to position [0, 10251]
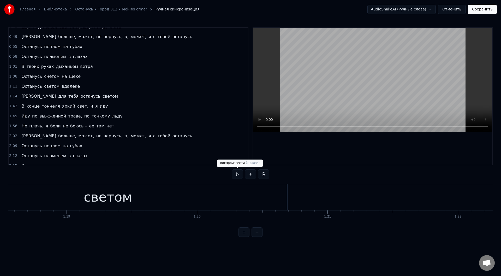
click at [237, 174] on button at bounding box center [237, 173] width 11 height 9
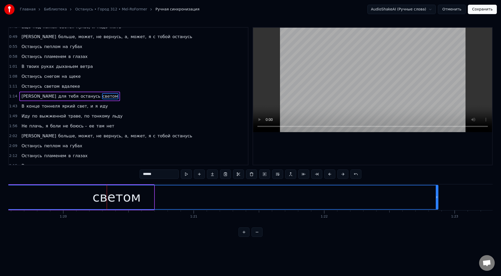
drag, startPoint x: 152, startPoint y: 198, endPoint x: 436, endPoint y: 198, distance: 284.2
click at [436, 198] on icon at bounding box center [437, 197] width 2 height 4
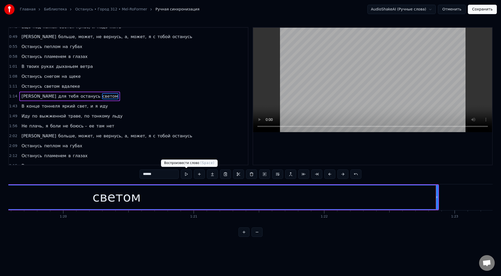
click at [185, 172] on button at bounding box center [186, 173] width 11 height 9
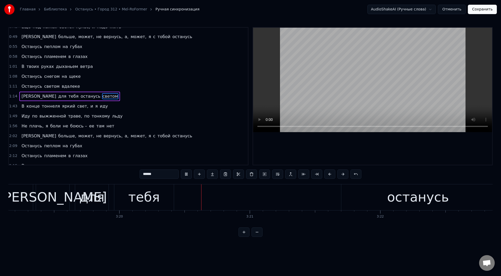
scroll to position [0, 26078]
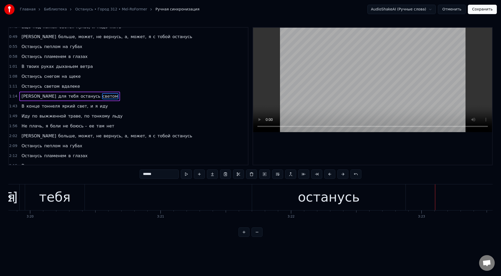
click at [45, 195] on div "тебя" at bounding box center [55, 197] width 32 height 20
type input "****"
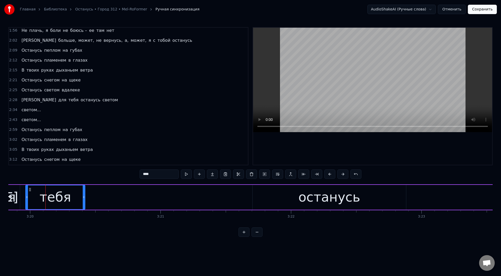
scroll to position [141, 0]
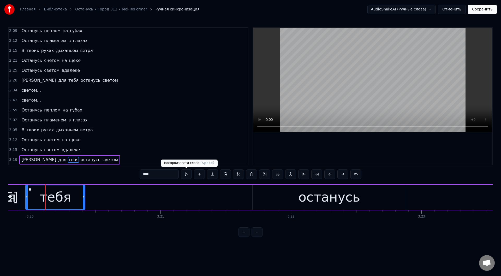
click at [186, 174] on button at bounding box center [186, 173] width 11 height 9
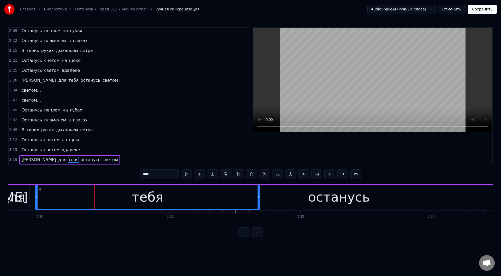
drag, startPoint x: 93, startPoint y: 199, endPoint x: 258, endPoint y: 209, distance: 165.5
click at [258, 209] on div "тебя" at bounding box center [147, 197] width 225 height 25
click at [186, 174] on button at bounding box center [186, 173] width 11 height 9
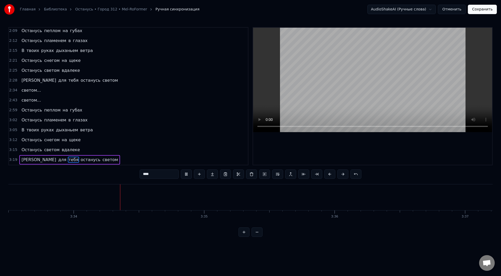
scroll to position [0, 27886]
click at [489, 10] on button "Сохранить" at bounding box center [482, 9] width 29 height 9
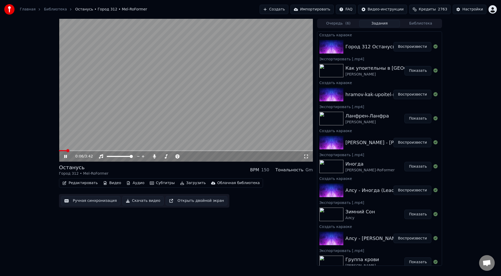
click at [93, 150] on span at bounding box center [186, 150] width 254 height 1
click at [65, 155] on icon at bounding box center [65, 156] width 3 height 3
click at [183, 181] on button "Загрузить" at bounding box center [193, 182] width 30 height 7
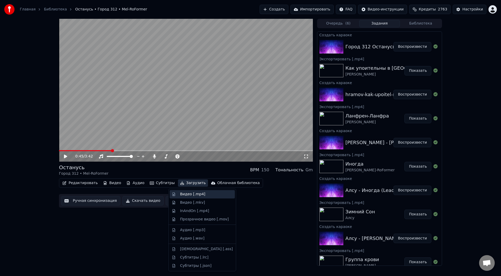
click at [182, 194] on div "Видео [.mp4]" at bounding box center [192, 194] width 25 height 5
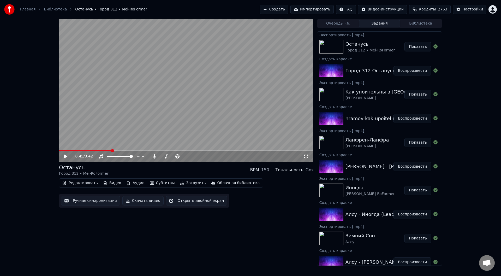
click at [411, 46] on button "Показать" at bounding box center [418, 46] width 27 height 9
